Goal: Task Accomplishment & Management: Use online tool/utility

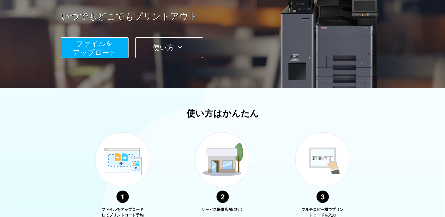
scroll to position [59, 0]
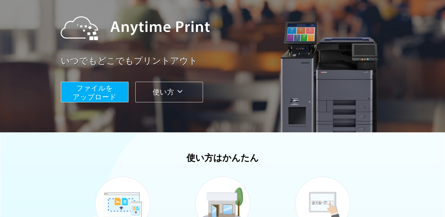
click at [101, 94] on span "ファイルを ​​アップロード" at bounding box center [95, 92] width 44 height 17
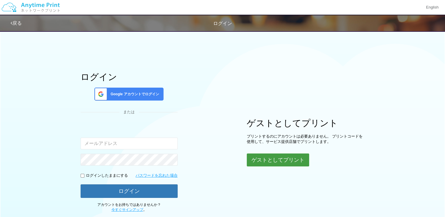
click at [276, 160] on button "ゲストとしてプリント" at bounding box center [278, 159] width 62 height 13
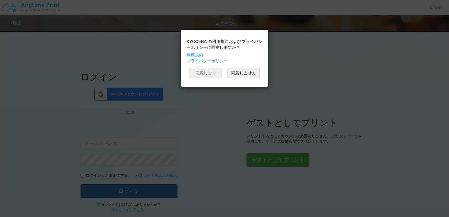
click at [209, 72] on button "同意します" at bounding box center [206, 73] width 32 height 10
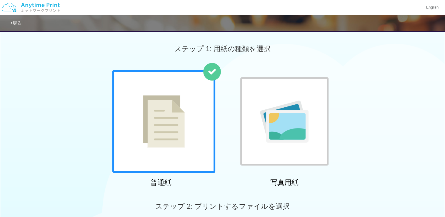
click at [182, 146] on img at bounding box center [164, 121] width 42 height 52
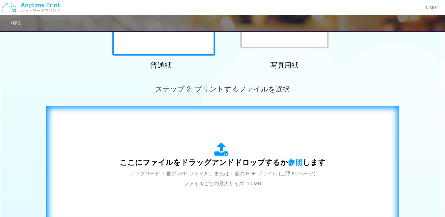
scroll to position [176, 0]
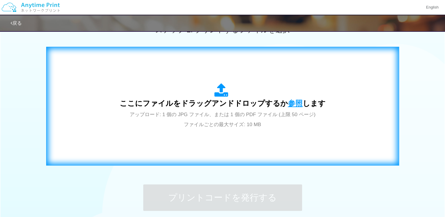
click at [293, 103] on span "参照" at bounding box center [295, 103] width 15 height 8
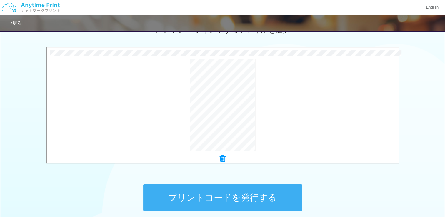
click at [237, 197] on button "プリントコードを発行する" at bounding box center [222, 197] width 159 height 26
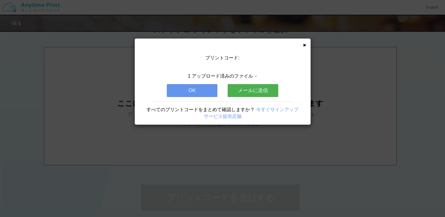
scroll to position [0, 0]
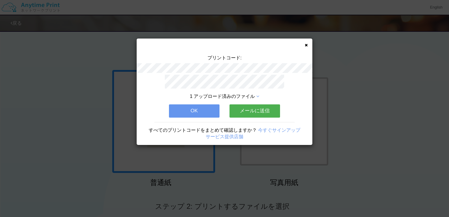
click at [304, 45] on div "プリントコード: 1 アップロード済みのファイル OK メールに送信 すべてのプリントコードをまとめて確認しますか？ 今すぐサインアップ サービス提供店舗" at bounding box center [225, 91] width 176 height 106
click at [206, 110] on button "OK" at bounding box center [194, 110] width 51 height 13
